Goal: Navigation & Orientation: Find specific page/section

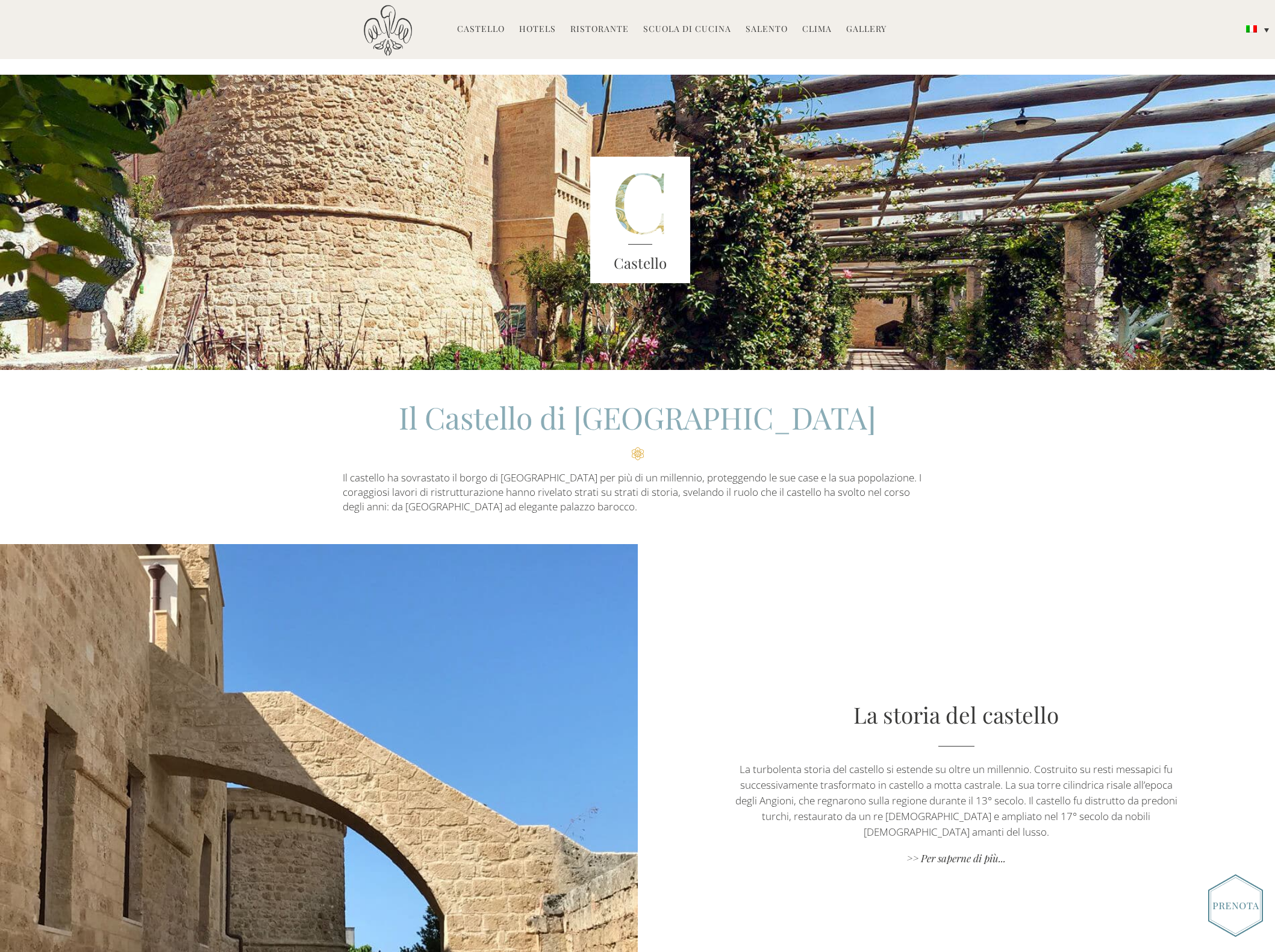
scroll to position [15, 0]
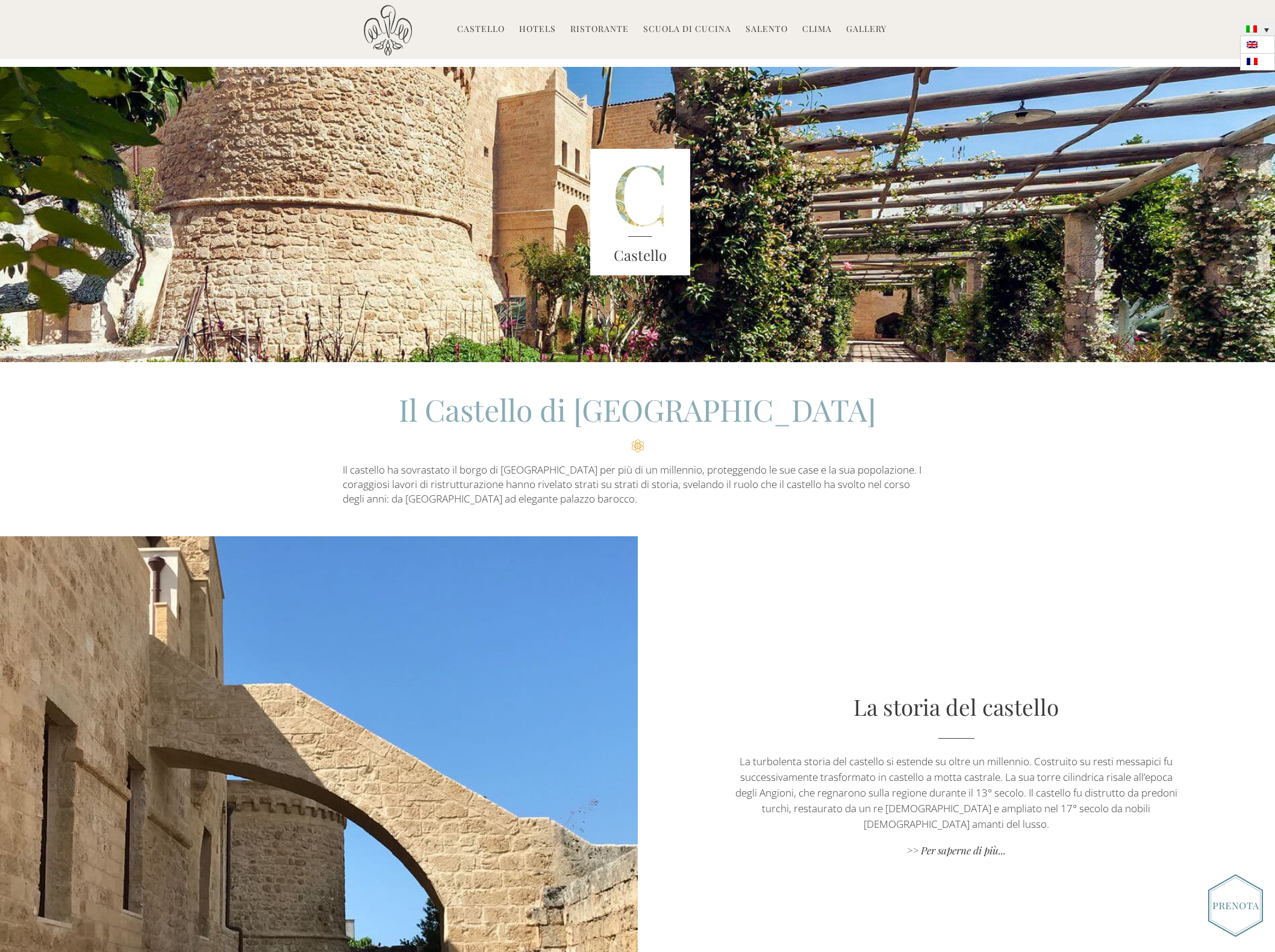
click at [1262, 27] on link at bounding box center [1257, 28] width 35 height 15
click at [1254, 41] on img at bounding box center [1252, 45] width 11 height 7
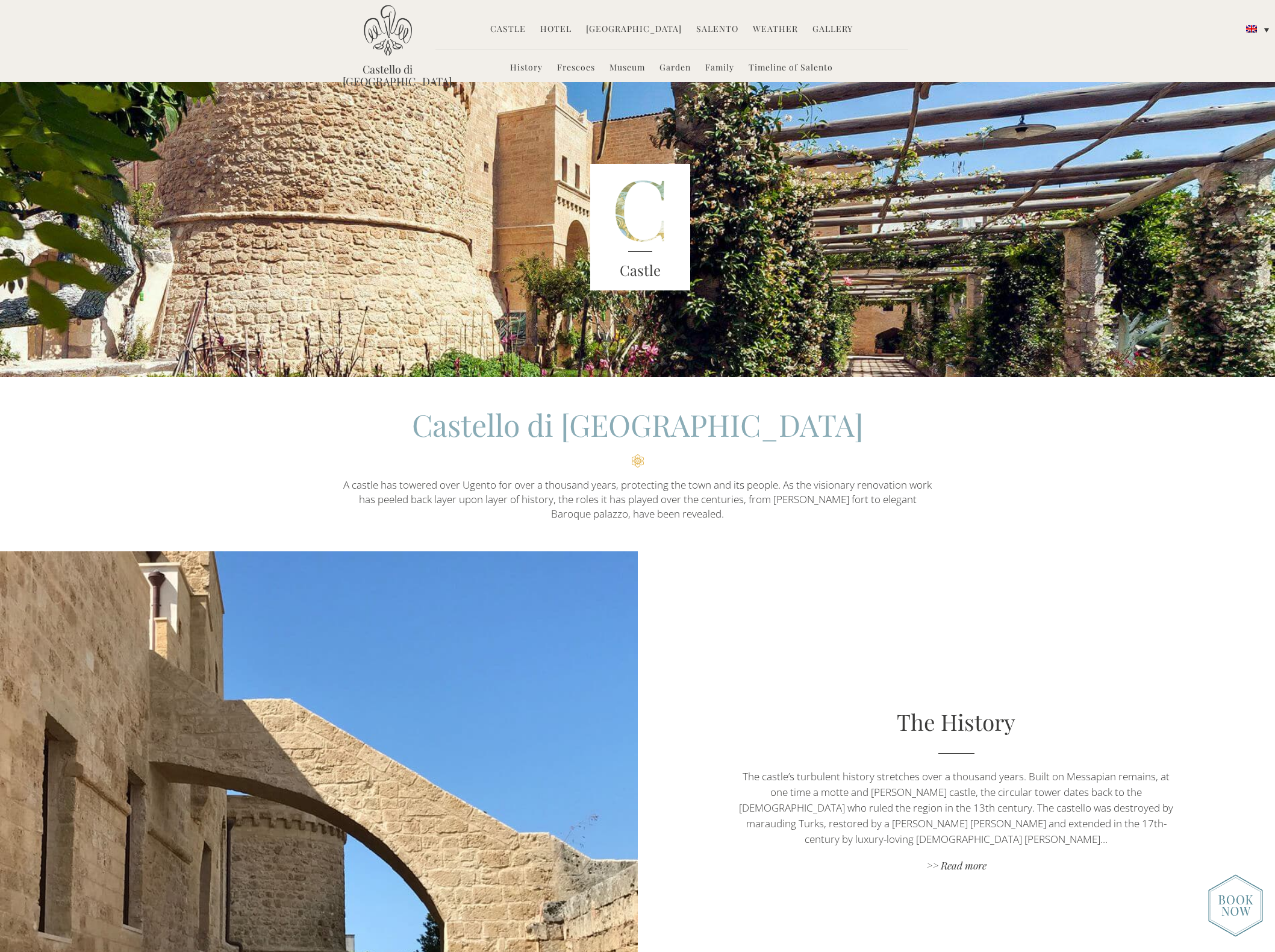
click at [626, 29] on link "[GEOGRAPHIC_DATA]" at bounding box center [634, 29] width 95 height 14
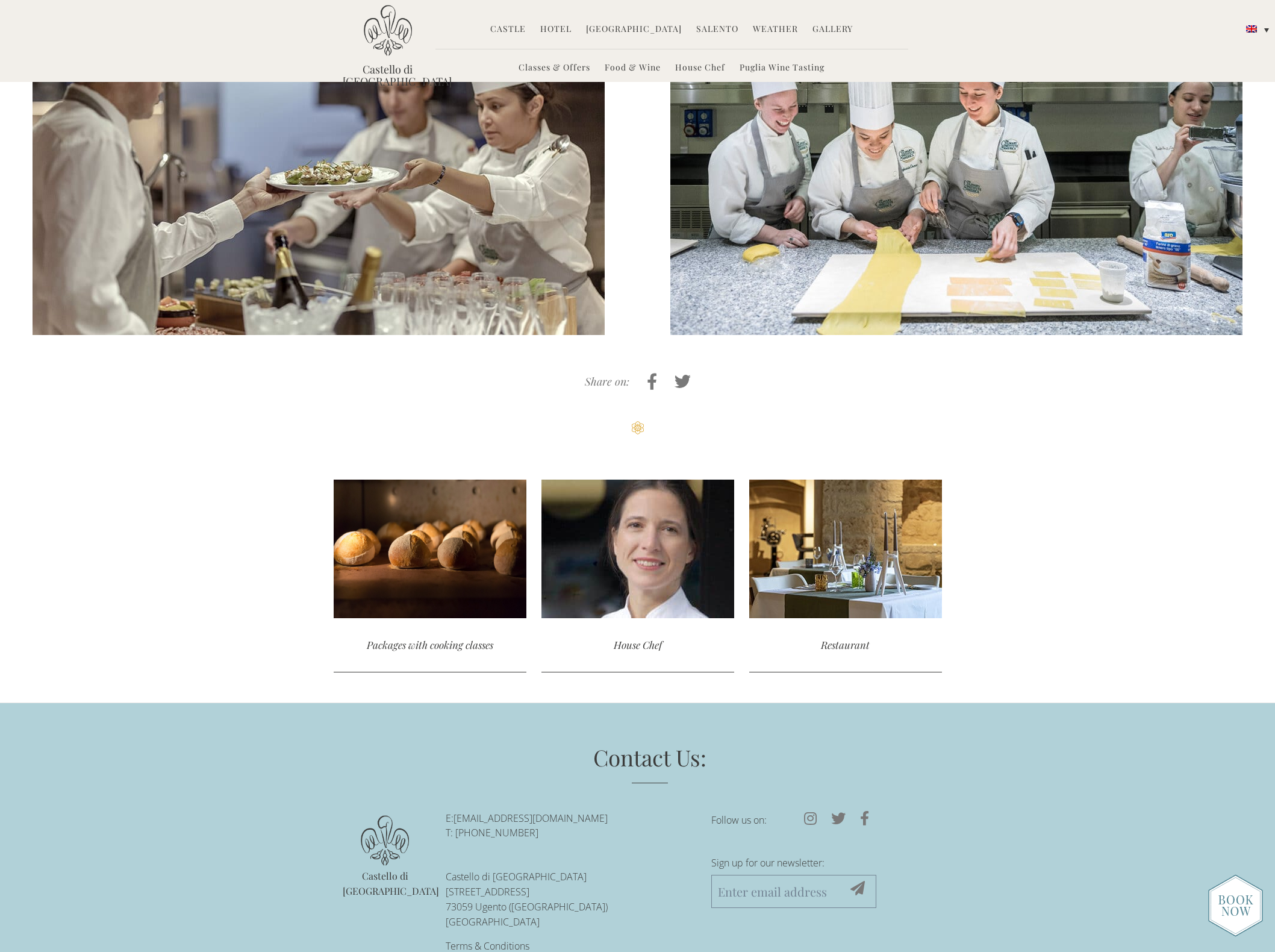
scroll to position [3120, 0]
